Goal: Task Accomplishment & Management: Use online tool/utility

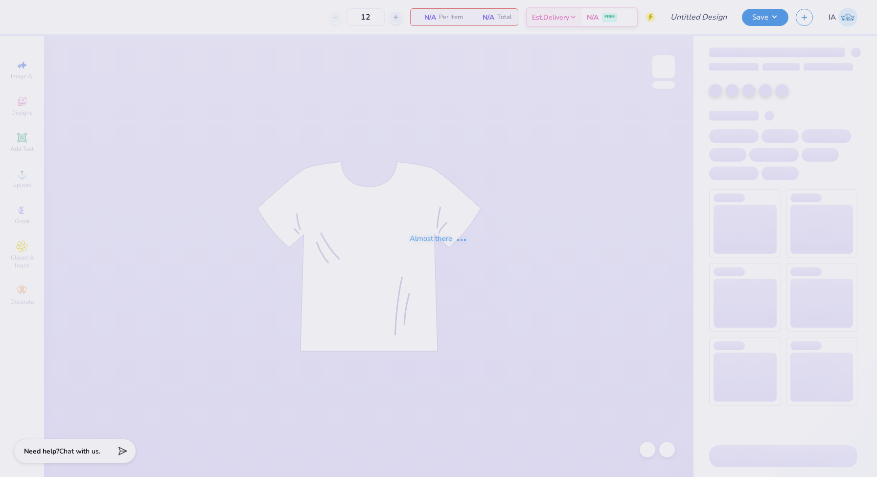
type input "parents wknd tee!"
type input "24"
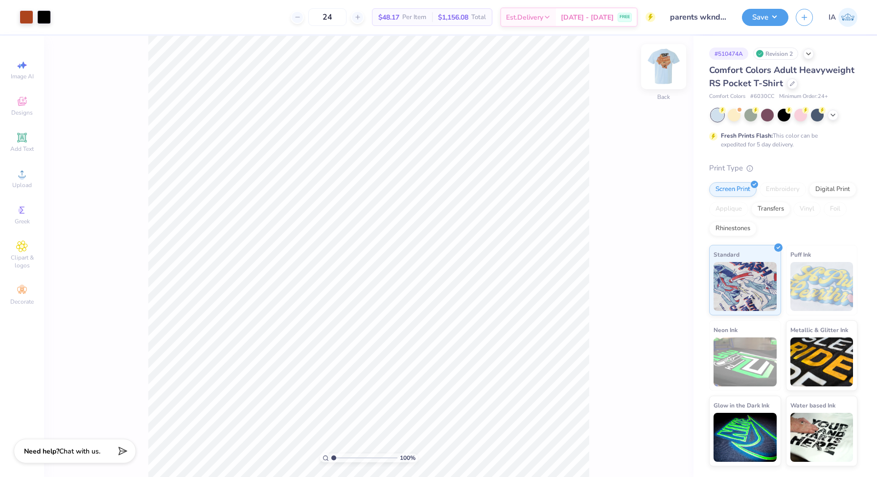
click at [661, 66] on img at bounding box center [663, 66] width 39 height 39
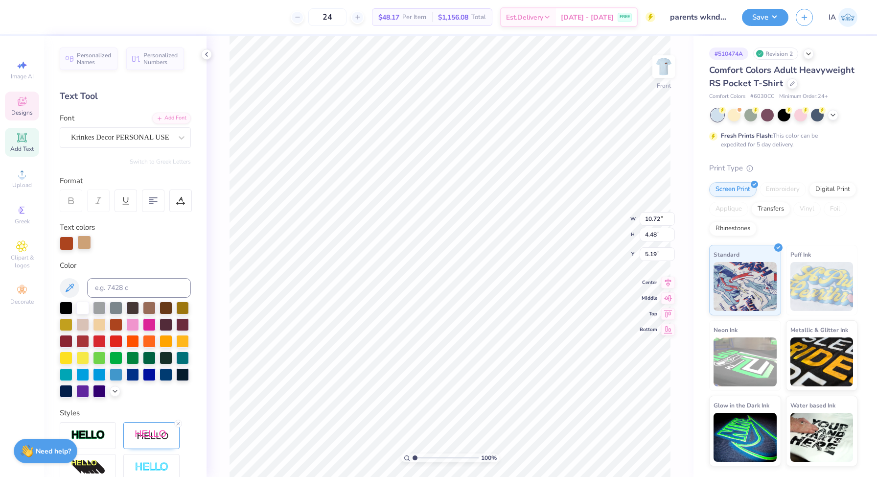
click at [87, 242] on div at bounding box center [84, 242] width 14 height 14
click at [65, 309] on div at bounding box center [66, 307] width 13 height 13
click at [90, 241] on div at bounding box center [84, 242] width 14 height 14
click at [63, 311] on div at bounding box center [66, 307] width 13 height 13
type input "13.30"
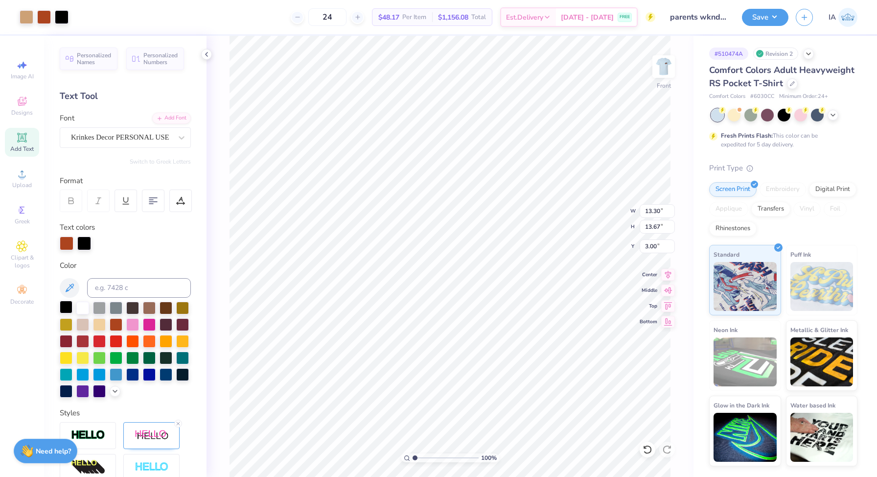
type input "13.67"
click at [347, 18] on input "24" at bounding box center [327, 17] width 38 height 18
click at [341, 19] on input "24" at bounding box center [327, 17] width 38 height 18
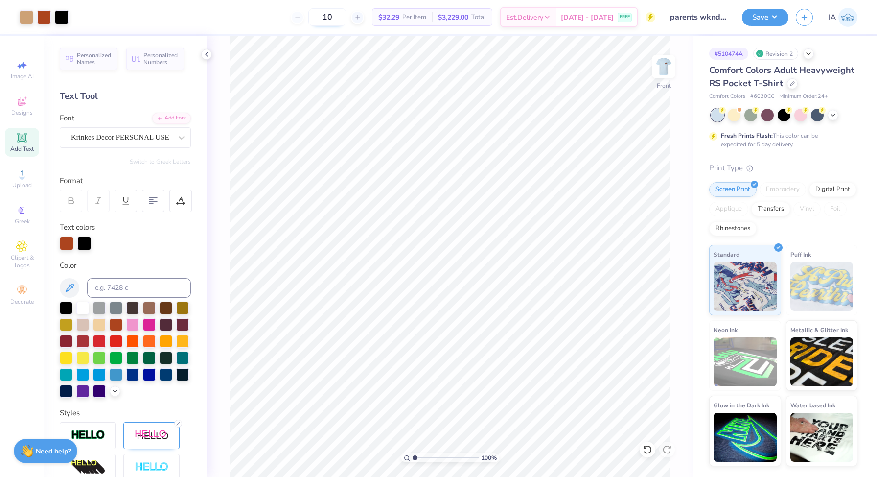
type input "1"
type input "24"
click at [764, 23] on button "Save" at bounding box center [765, 15] width 47 height 17
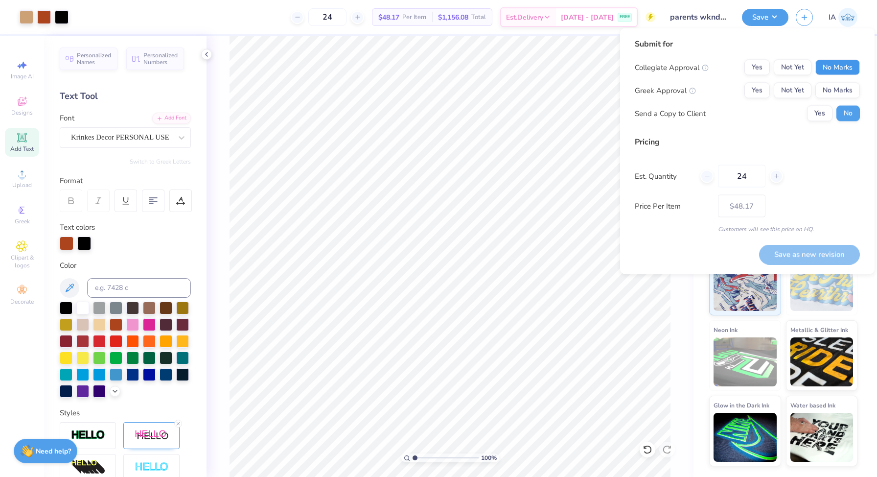
click at [844, 65] on button "No Marks" at bounding box center [838, 68] width 45 height 16
click at [757, 71] on button "Yes" at bounding box center [757, 68] width 25 height 16
click at [759, 93] on button "Yes" at bounding box center [757, 91] width 25 height 16
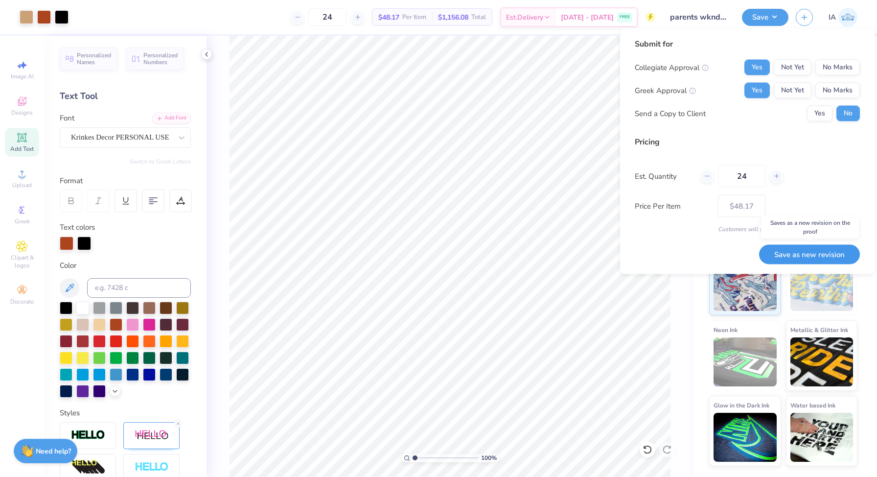
click at [808, 251] on button "Save as new revision" at bounding box center [809, 254] width 101 height 20
type input "$48.17"
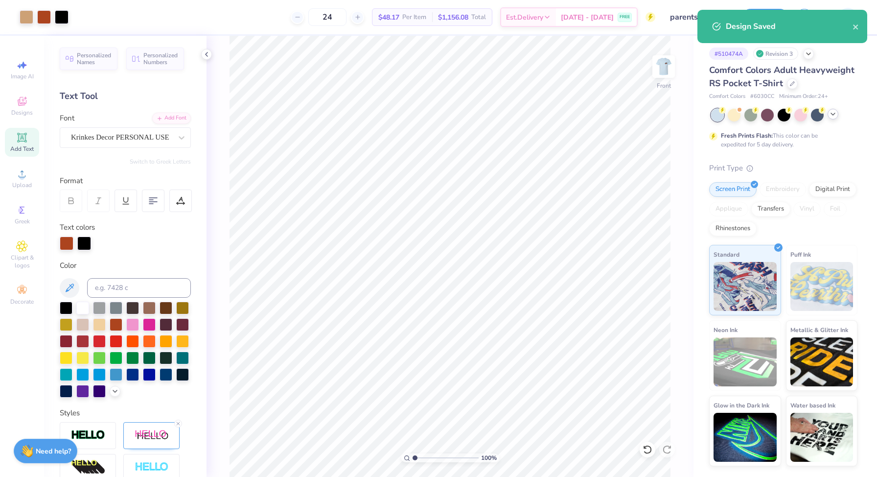
click at [836, 117] on icon at bounding box center [833, 114] width 8 height 8
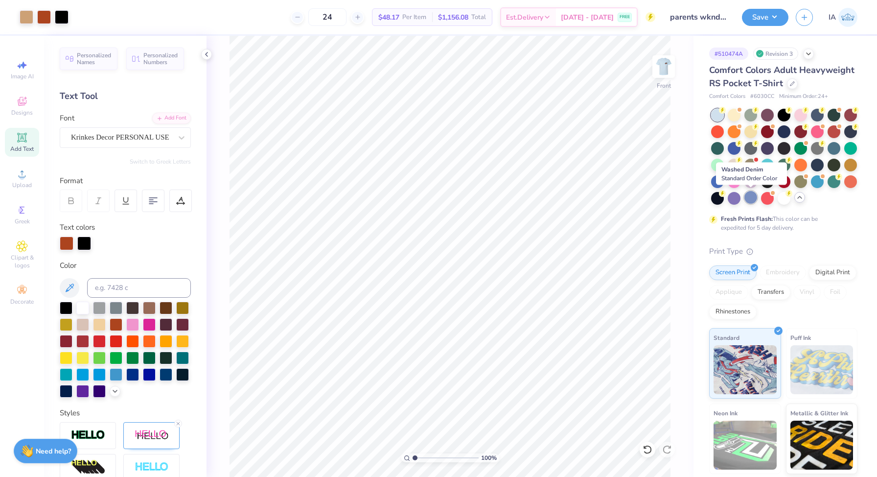
click at [751, 192] on div at bounding box center [751, 197] width 13 height 13
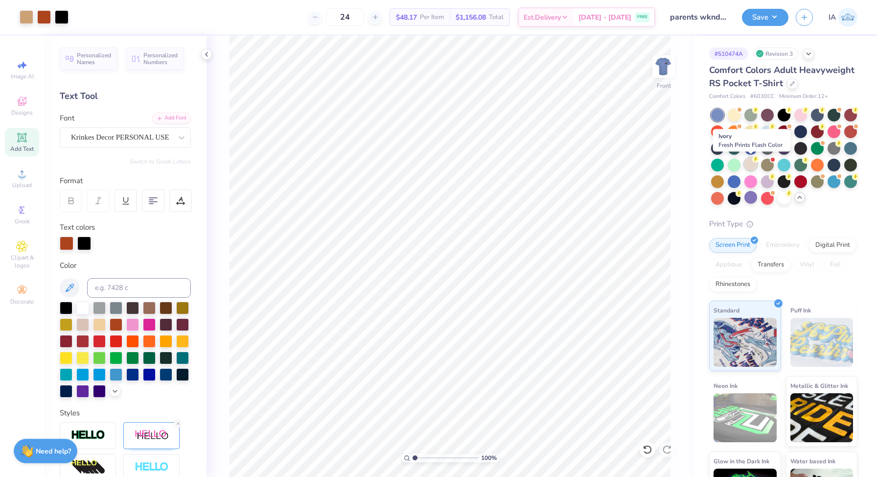
click at [747, 162] on div at bounding box center [751, 164] width 13 height 13
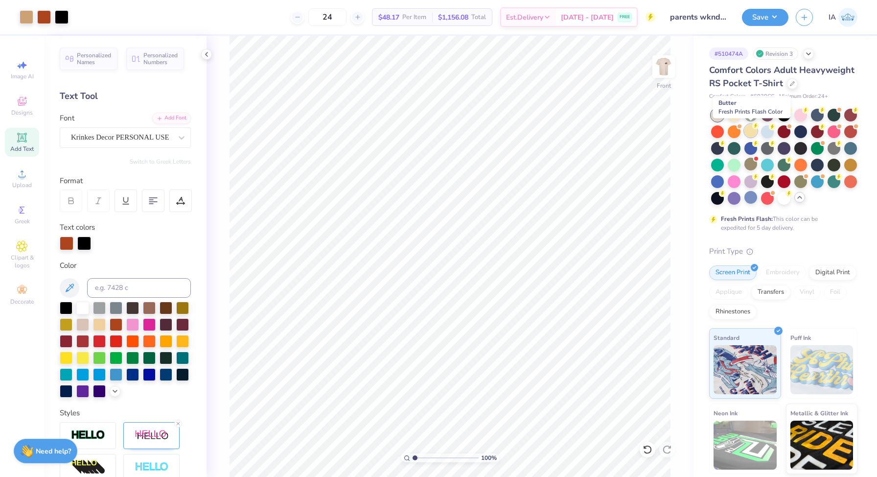
click at [751, 133] on div at bounding box center [751, 130] width 13 height 13
